Goal: Find contact information: Obtain details needed to contact an individual or organization

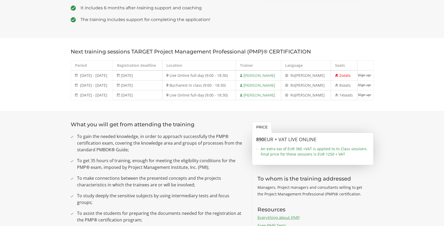
scroll to position [196, 0]
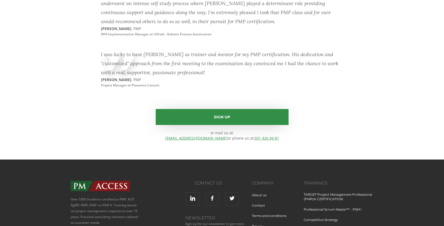
scroll to position [3553, 0]
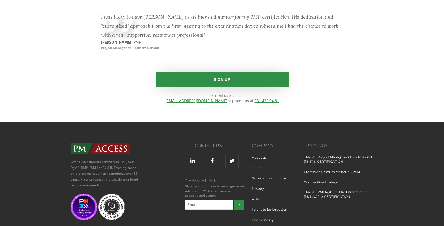
click at [262, 166] on link "Contact" at bounding box center [260, 171] width 17 height 10
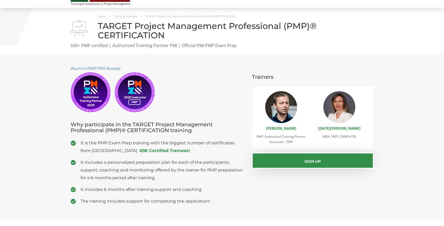
scroll to position [0, 0]
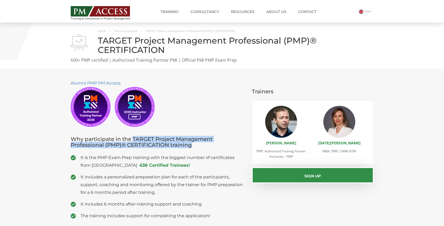
drag, startPoint x: 193, startPoint y: 147, endPoint x: 132, endPoint y: 142, distance: 60.8
click at [132, 142] on h3 "Why participate in the TARGET Project Management Professional (PMP)® CERTIFICAT…" at bounding box center [158, 142] width 174 height 12
copy h3 "TARGET Project Management Professional (PMP)® CERTIFICATION training"
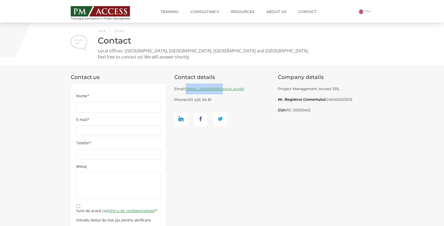
drag, startPoint x: 222, startPoint y: 91, endPoint x: 187, endPoint y: 91, distance: 35.6
click at [187, 91] on div "Email: office@pmaccess.ro Phone: 031 426 94 81" at bounding box center [222, 104] width 96 height 43
copy link "[EMAIL_ADDRESS][DOMAIN_NAME]"
